Goal: Task Accomplishment & Management: Manage account settings

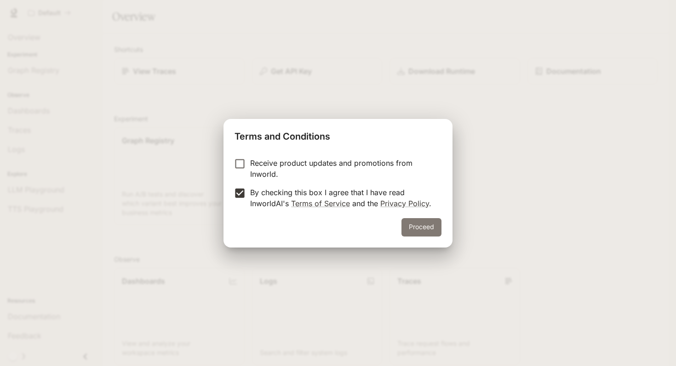
click at [426, 232] on button "Proceed" at bounding box center [421, 227] width 40 height 18
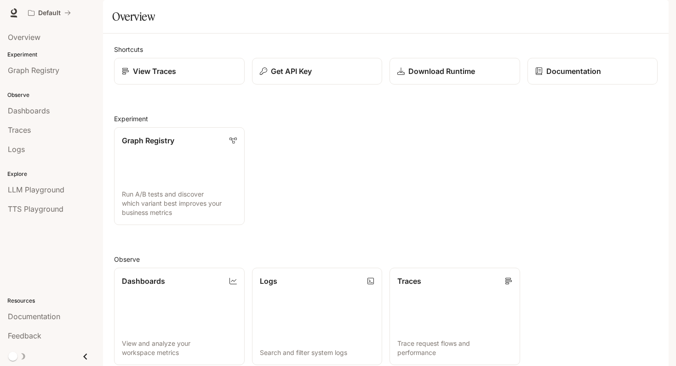
click at [656, 14] on icon "button" at bounding box center [655, 13] width 5 height 5
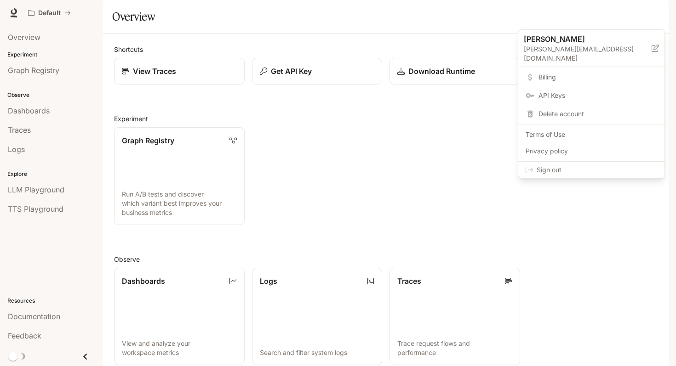
click at [546, 73] on span "Billing" at bounding box center [597, 77] width 119 height 9
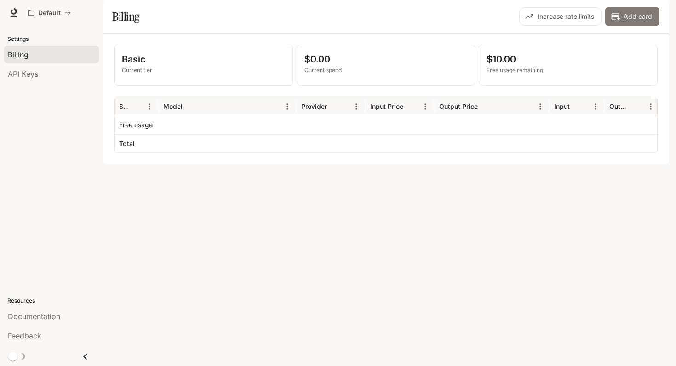
click at [633, 26] on button "Add card" at bounding box center [632, 16] width 54 height 18
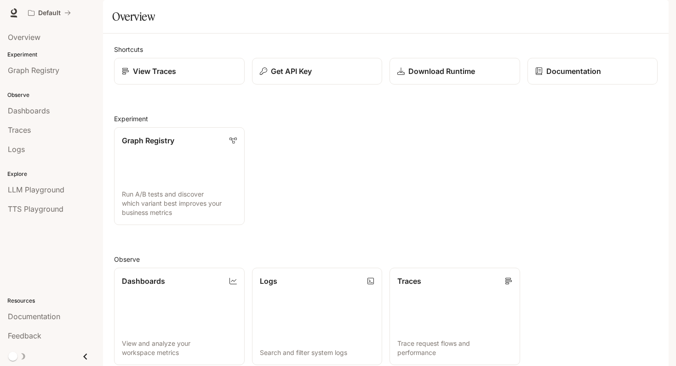
click at [657, 16] on icon "button" at bounding box center [655, 12] width 7 height 7
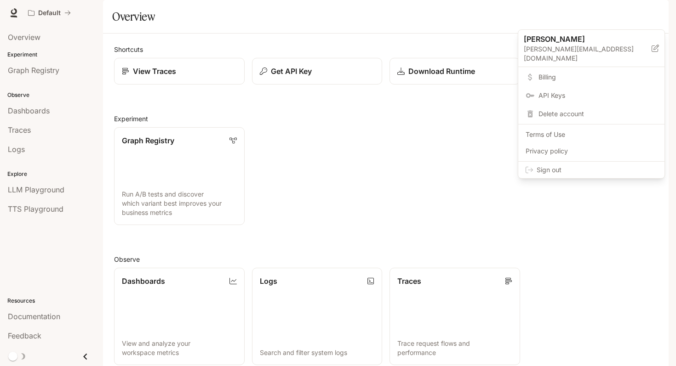
click at [560, 73] on span "Billing" at bounding box center [597, 77] width 119 height 9
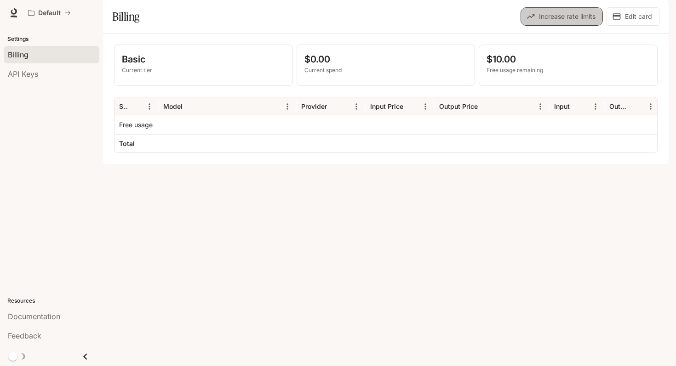
click at [577, 26] on button "Increase rate limits" at bounding box center [561, 16] width 82 height 18
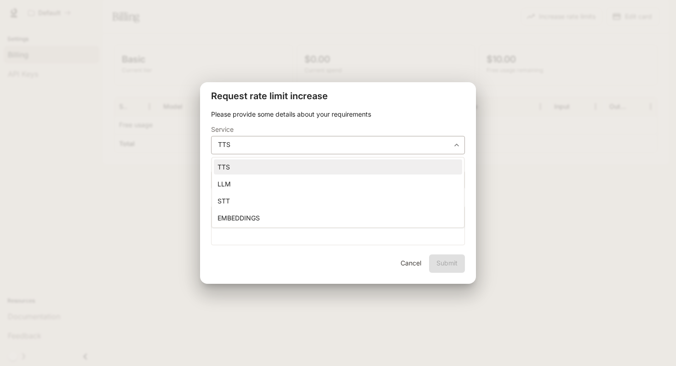
click at [378, 146] on body "**********" at bounding box center [338, 183] width 676 height 366
click at [368, 168] on li "TTS" at bounding box center [338, 167] width 248 height 15
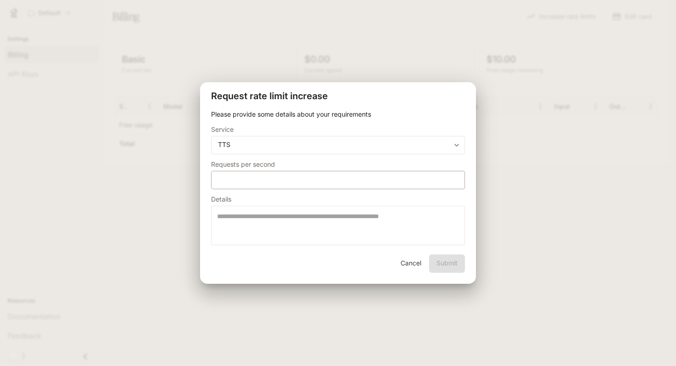
click at [323, 186] on div "* ​" at bounding box center [338, 180] width 254 height 18
type input "****"
click at [334, 249] on div "**********" at bounding box center [338, 182] width 276 height 144
click at [358, 229] on textarea at bounding box center [338, 226] width 242 height 28
type textarea "*"
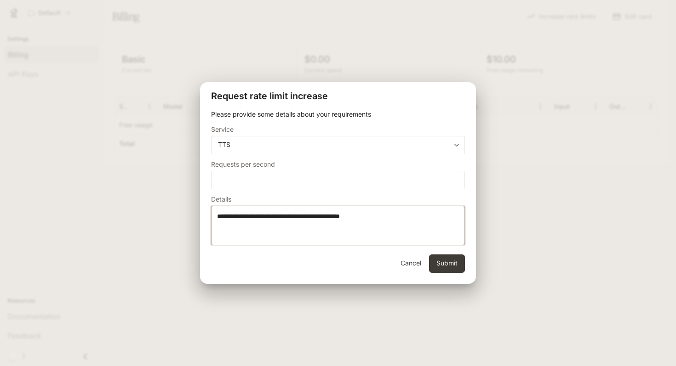
type textarea "**********"
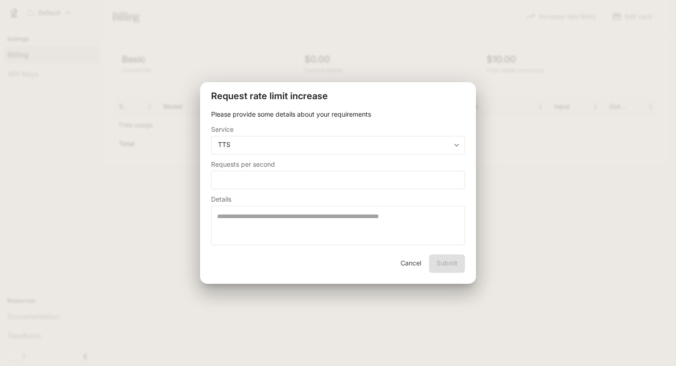
click at [414, 263] on button "Cancel" at bounding box center [410, 264] width 29 height 18
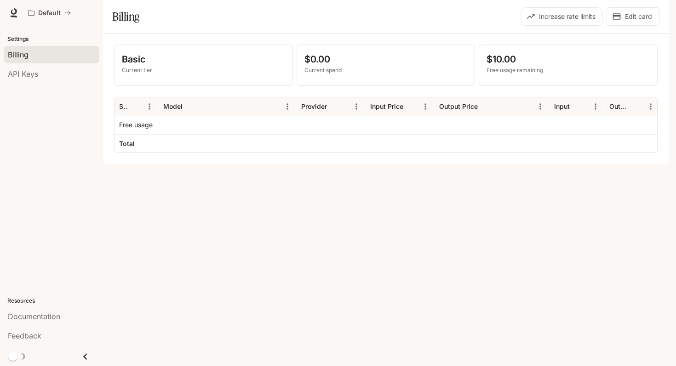
click at [200, 134] on div at bounding box center [228, 125] width 138 height 18
click at [13, 17] on icon at bounding box center [14, 17] width 7 height 2
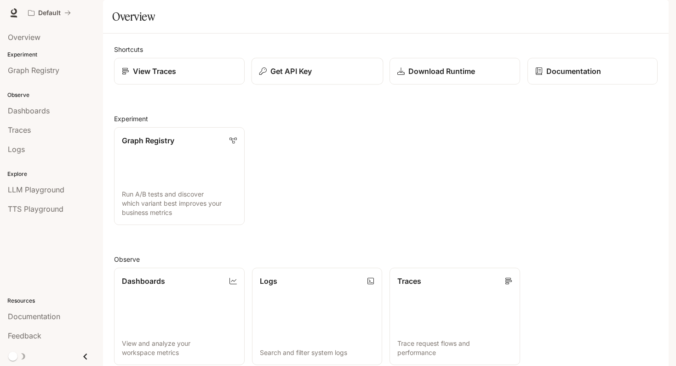
click at [308, 77] on p "Get API Key" at bounding box center [290, 71] width 41 height 11
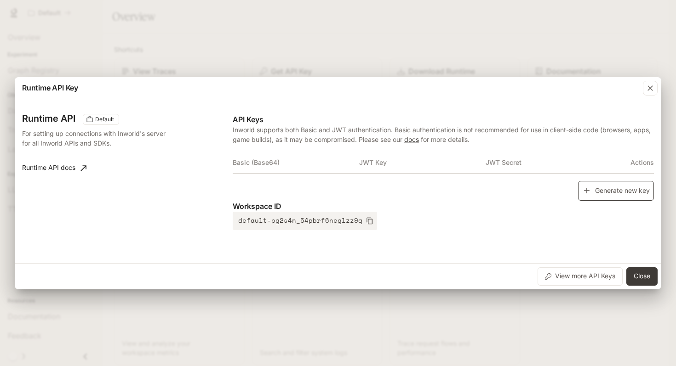
click at [604, 190] on button "Generate new key" at bounding box center [616, 191] width 76 height 20
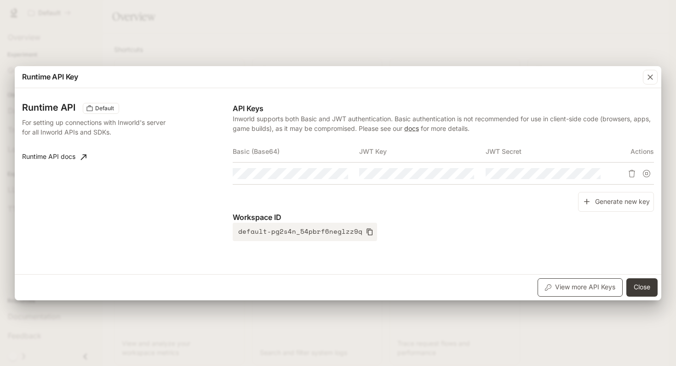
click at [584, 284] on button "View more API Keys" at bounding box center [579, 288] width 85 height 18
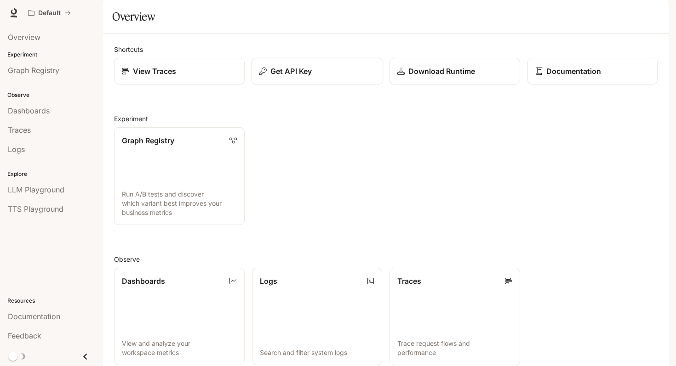
click at [288, 77] on p "Get API Key" at bounding box center [290, 71] width 41 height 11
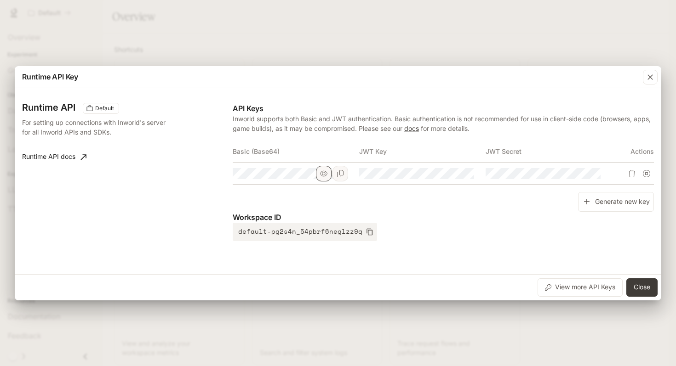
click at [325, 171] on icon "button" at bounding box center [323, 174] width 7 height 6
click at [449, 173] on icon "button" at bounding box center [449, 173] width 7 height 7
click at [578, 176] on icon "button" at bounding box center [575, 173] width 7 height 7
click at [487, 217] on p "Workspace ID" at bounding box center [443, 217] width 421 height 11
